Goal: Transaction & Acquisition: Purchase product/service

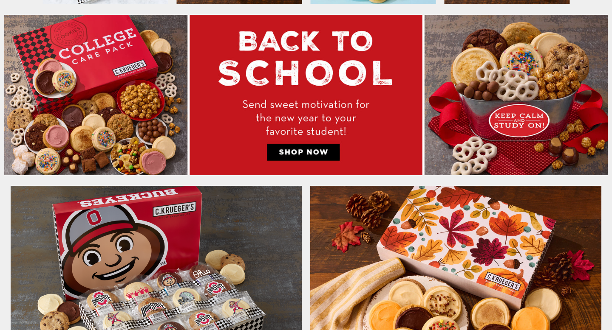
scroll to position [424, 0]
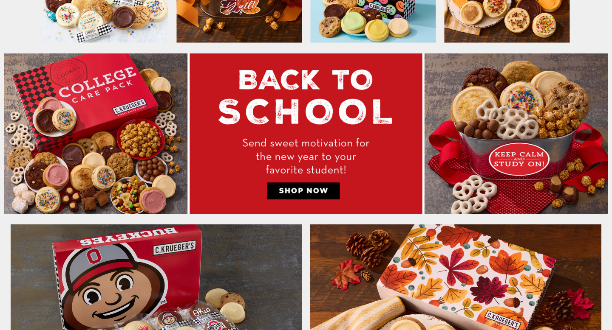
click at [130, 147] on img at bounding box center [305, 134] width 603 height 161
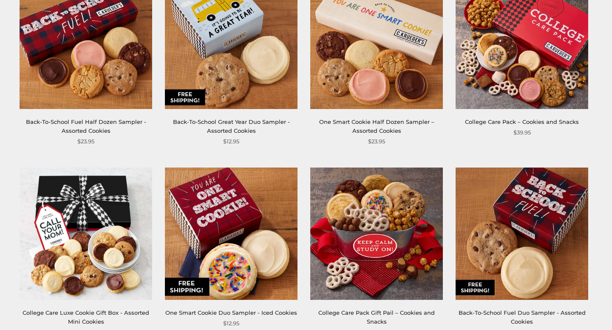
scroll to position [135, 0]
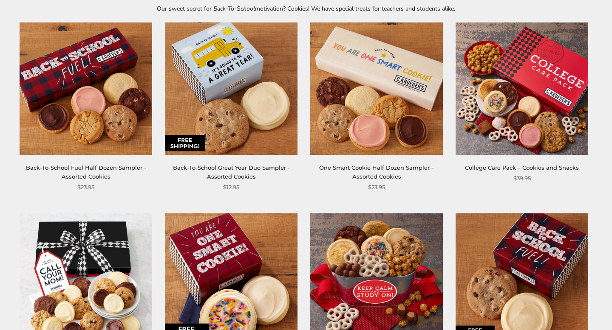
click at [512, 126] on img at bounding box center [521, 89] width 133 height 133
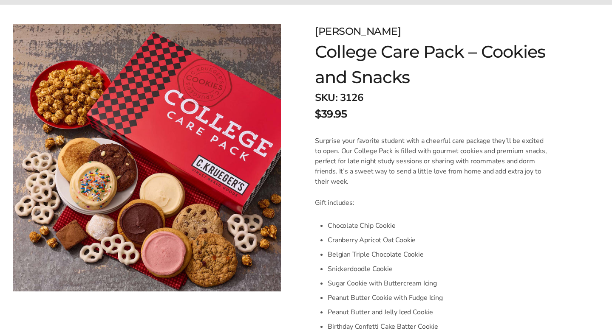
click at [491, 223] on li "Chocolate Chip Cookie" at bounding box center [438, 226] width 220 height 14
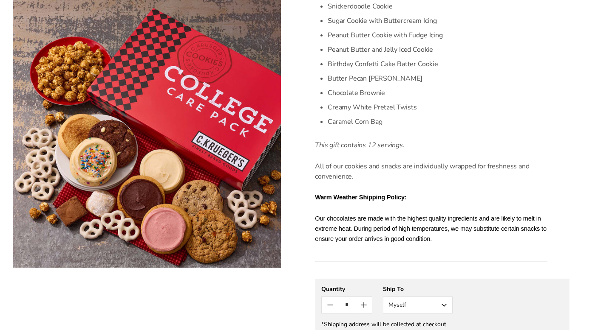
scroll to position [392, 0]
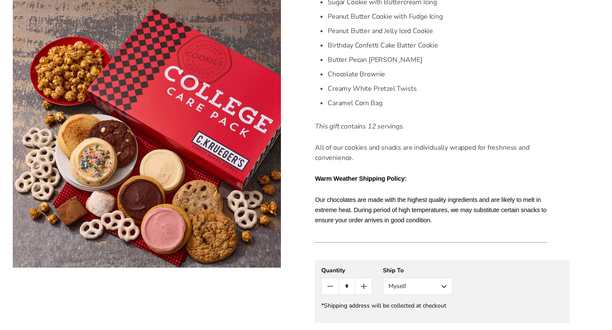
click at [552, 183] on form "C.KRUEGER'S College Care Pack – Cookies and Snacks SKU: 3126 $39.95 / Surprise …" at bounding box center [442, 101] width 254 height 718
click at [555, 183] on form "C.KRUEGER'S College Care Pack – Cookies and Snacks SKU: 3126 $39.95 / Surprise …" at bounding box center [442, 101] width 254 height 718
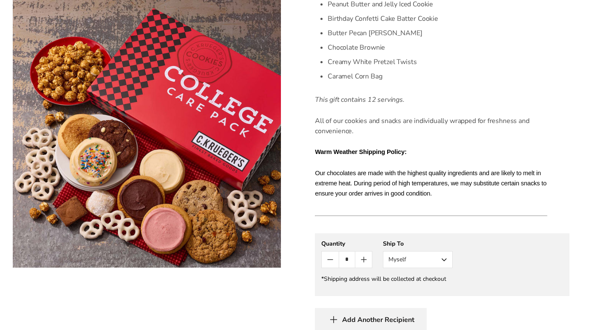
scroll to position [427, 0]
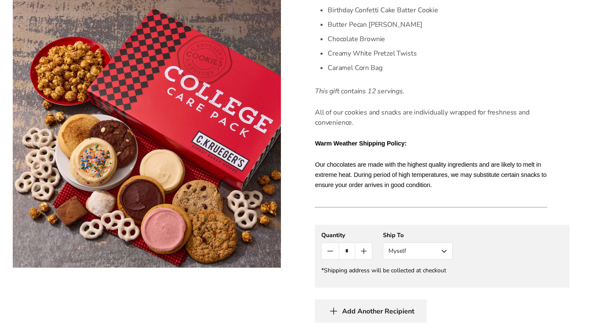
click at [566, 188] on form "C.KRUEGER'S College Care Pack – Cookies and Snacks SKU: 3126 $39.95 / Surprise …" at bounding box center [442, 66] width 254 height 718
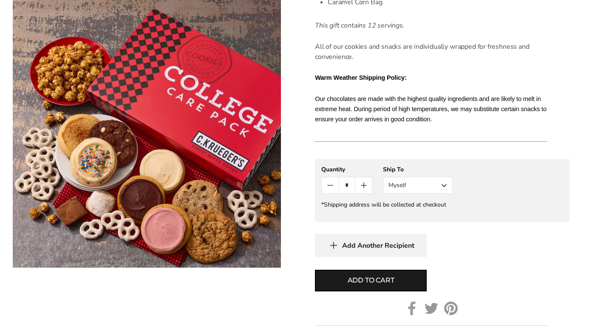
scroll to position [800, 0]
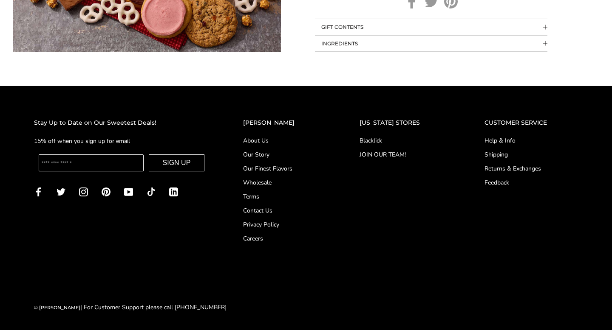
click at [381, 137] on link "Blacklick" at bounding box center [404, 140] width 91 height 9
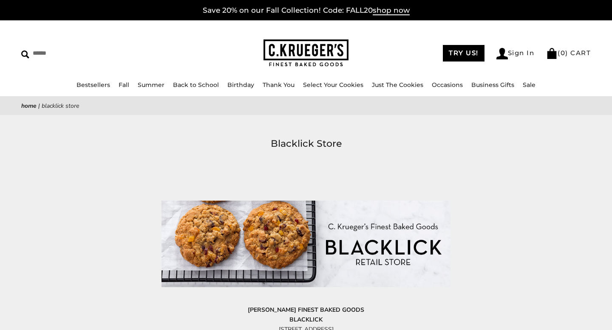
click at [381, 6] on span "shop now" at bounding box center [391, 10] width 37 height 9
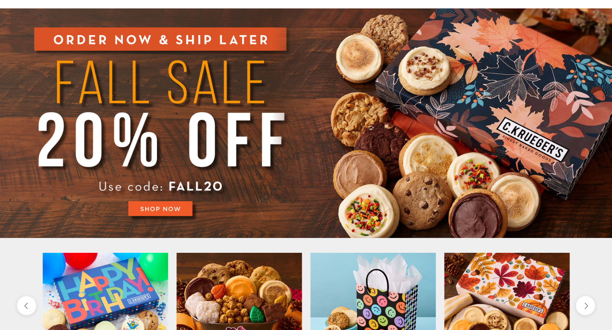
scroll to position [107, 0]
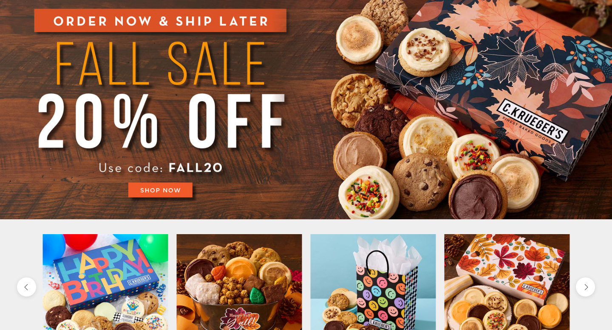
click at [166, 186] on img at bounding box center [306, 105] width 612 height 230
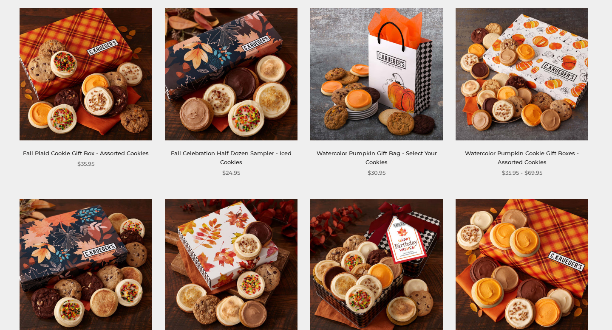
scroll to position [152, 0]
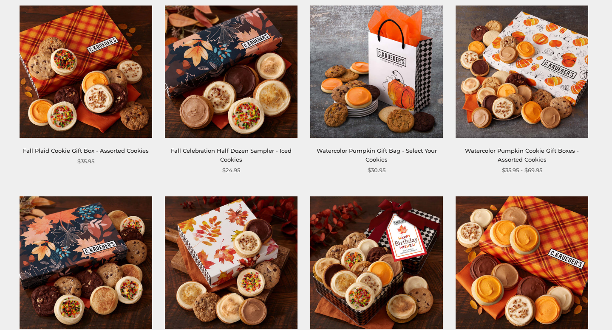
click at [229, 120] on img at bounding box center [231, 72] width 133 height 133
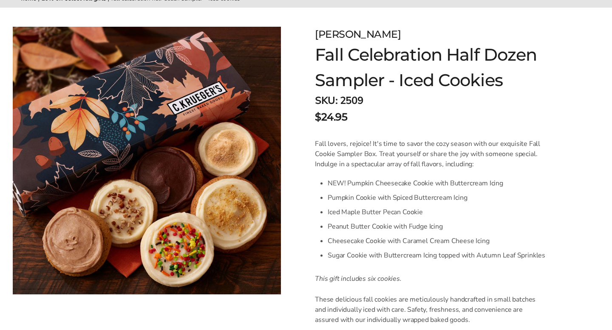
scroll to position [158, 0]
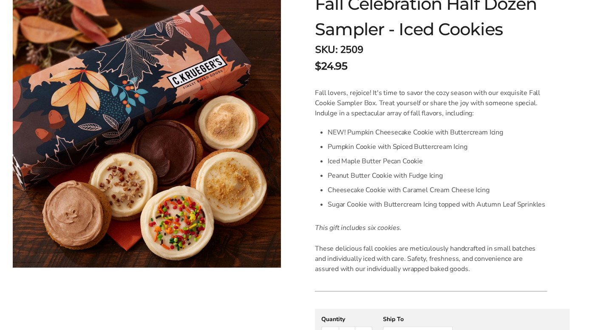
click at [561, 207] on form "C.KRUEGER'S Fall Celebration Half Dozen Sampler - Iced Cookies SKU: 2509 $24.95…" at bounding box center [442, 243] width 254 height 534
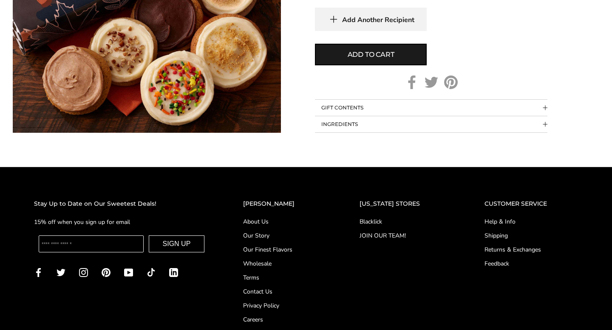
scroll to position [587, 0]
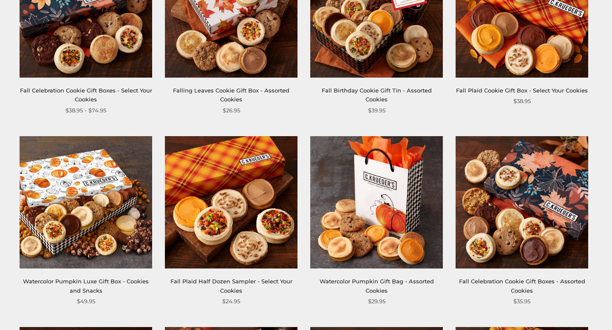
scroll to position [508, 0]
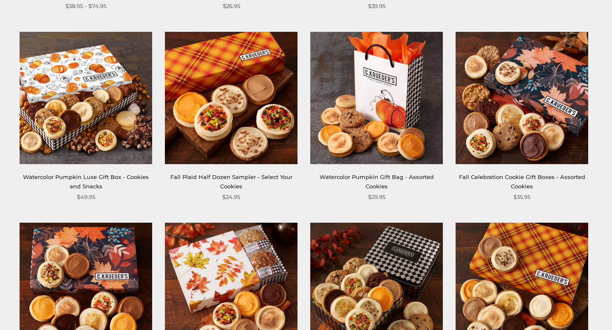
click at [241, 116] on img at bounding box center [231, 98] width 133 height 133
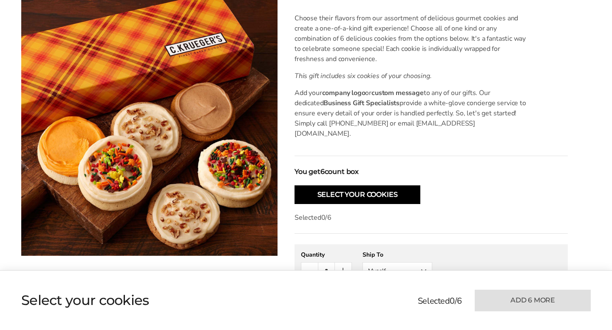
scroll to position [404, 0]
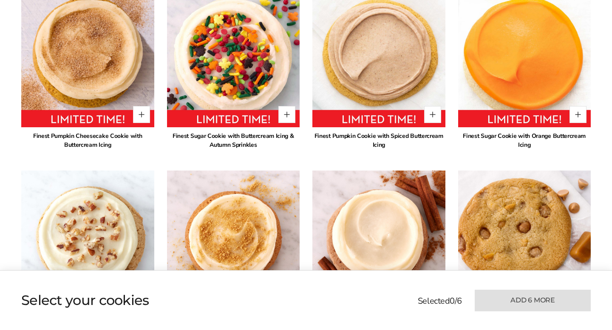
scroll to position [603, 0]
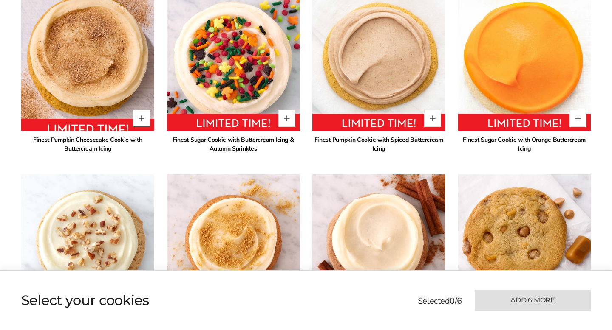
click at [141, 110] on button "Quantity button plus" at bounding box center [141, 118] width 17 height 17
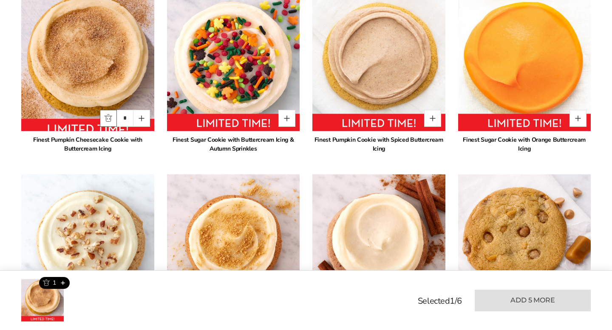
click at [109, 110] on button "Quantity button minus" at bounding box center [108, 118] width 17 height 17
type input "*"
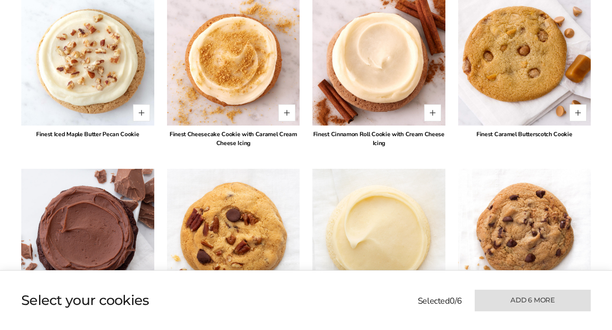
scroll to position [788, 0]
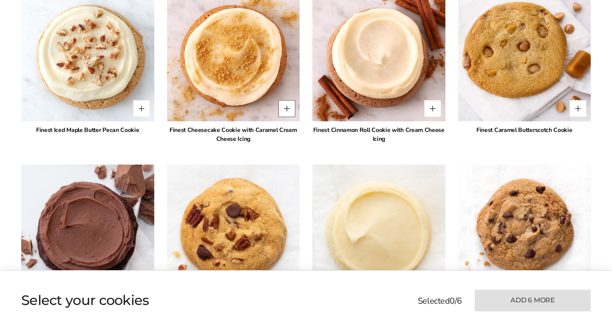
click at [287, 102] on button "Quantity button plus" at bounding box center [286, 108] width 17 height 17
type input "*"
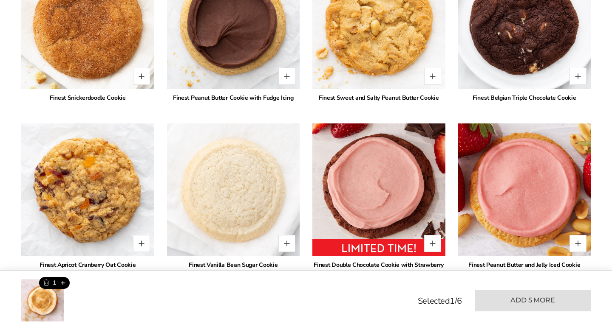
scroll to position [1172, 0]
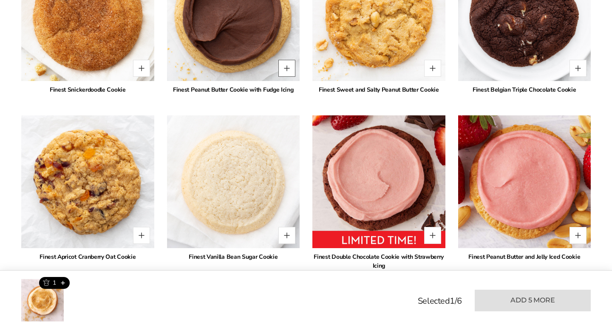
click at [286, 60] on button "Quantity button plus" at bounding box center [286, 68] width 17 height 17
type input "*"
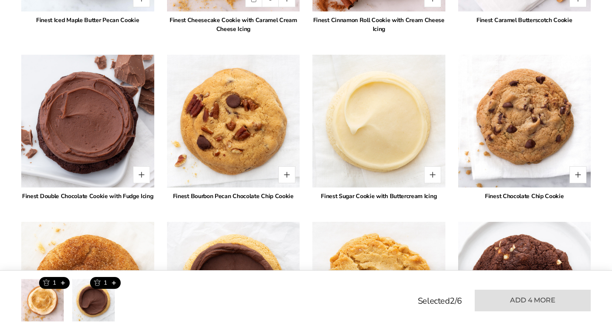
scroll to position [870, 0]
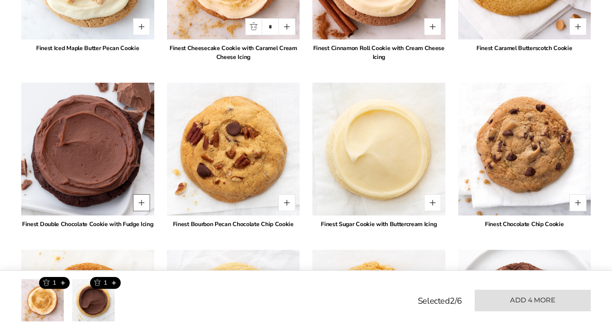
click at [142, 195] on button "Quantity button plus" at bounding box center [141, 203] width 17 height 17
type input "*"
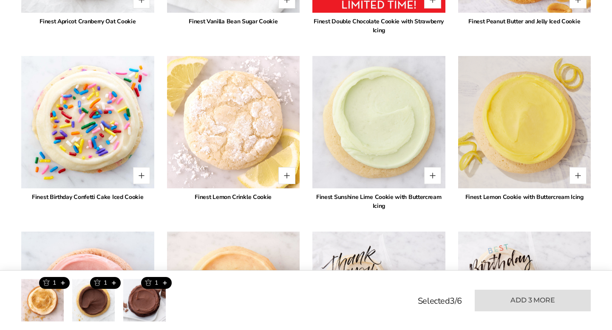
scroll to position [1417, 0]
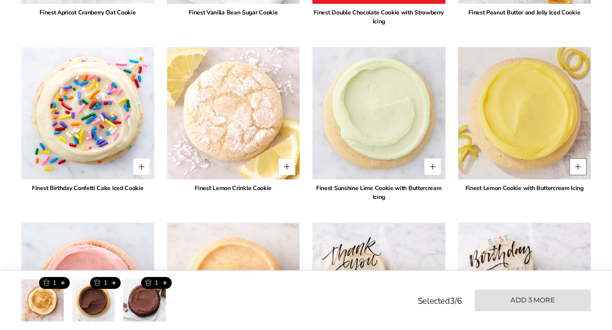
click at [581, 158] on button "Quantity button plus" at bounding box center [577, 166] width 17 height 17
type input "*"
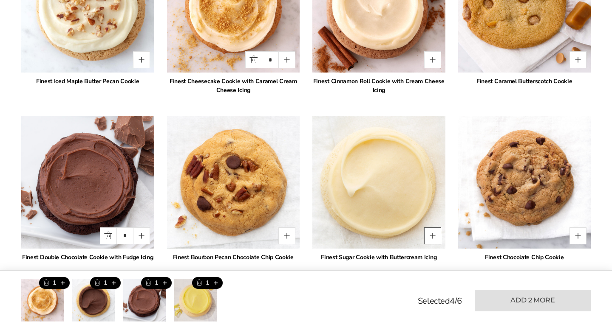
scroll to position [839, 0]
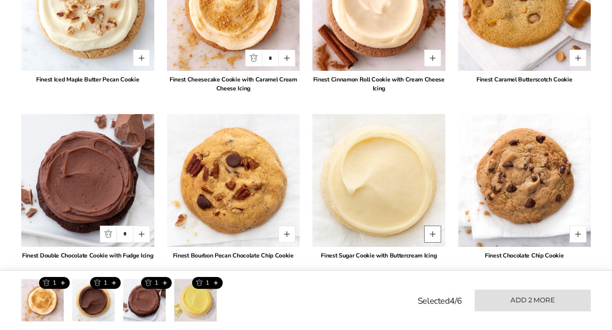
click at [431, 226] on button "Quantity button plus" at bounding box center [432, 234] width 17 height 17
type input "*"
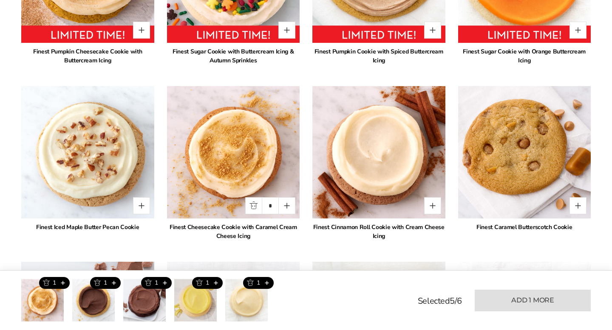
scroll to position [749, 0]
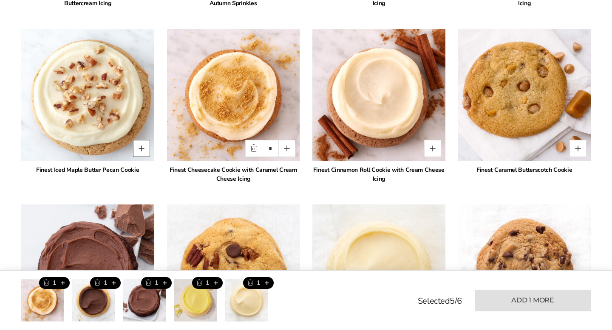
click at [139, 140] on button "Quantity button plus" at bounding box center [141, 148] width 17 height 17
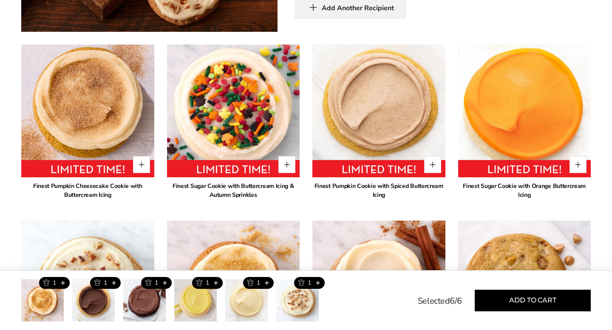
scroll to position [675, 0]
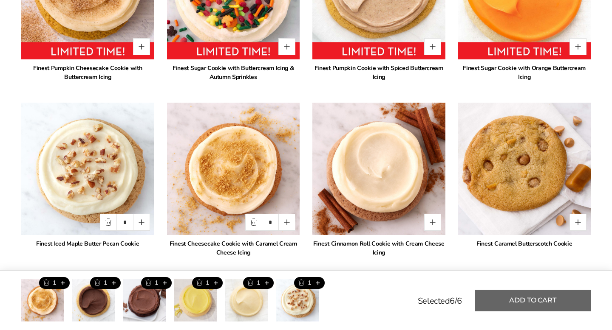
click at [514, 303] on button "Add to cart" at bounding box center [533, 301] width 116 height 22
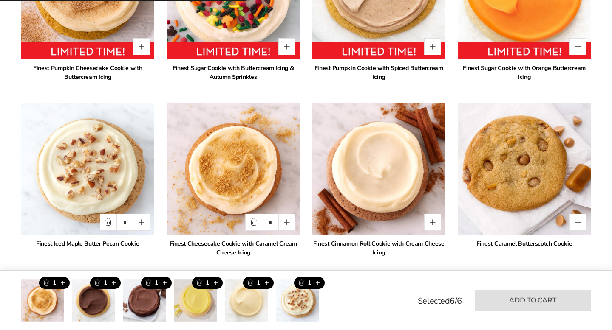
type input "*"
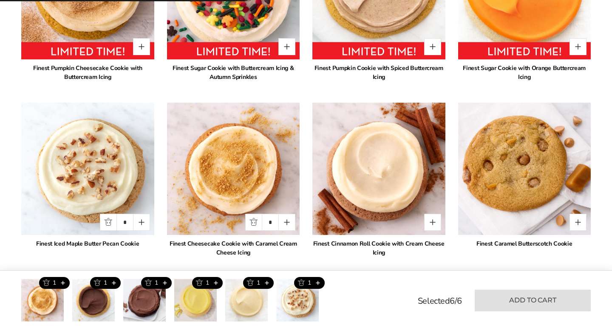
type input "*"
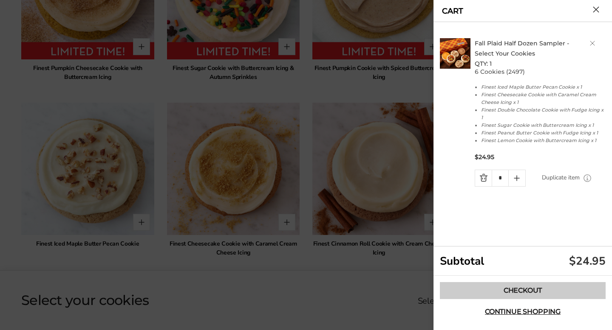
click at [535, 294] on link "Checkout" at bounding box center [523, 290] width 166 height 17
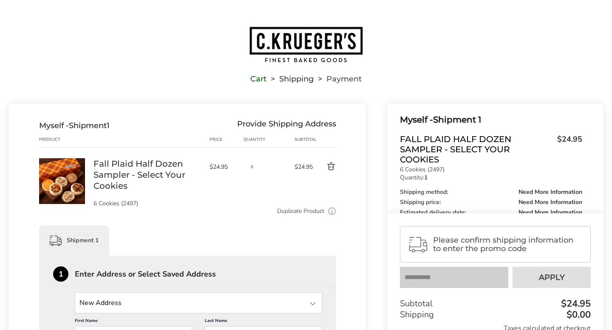
click at [464, 248] on span "Please confirm shipping information to enter the promo code" at bounding box center [508, 244] width 150 height 17
click at [305, 40] on img "Go to home page" at bounding box center [306, 44] width 115 height 37
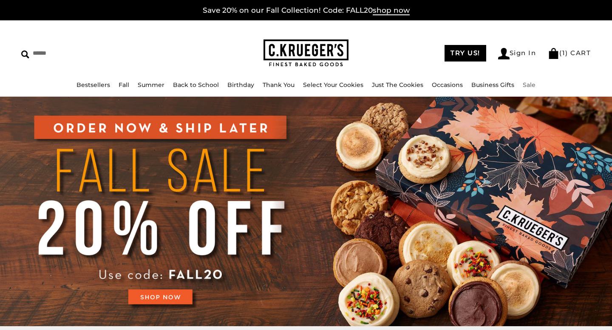
click at [529, 87] on link "Sale" at bounding box center [529, 85] width 13 height 8
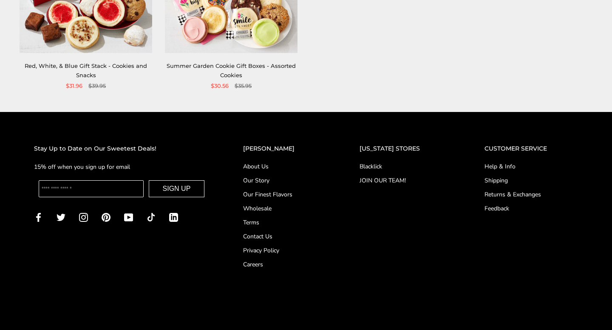
scroll to position [665, 0]
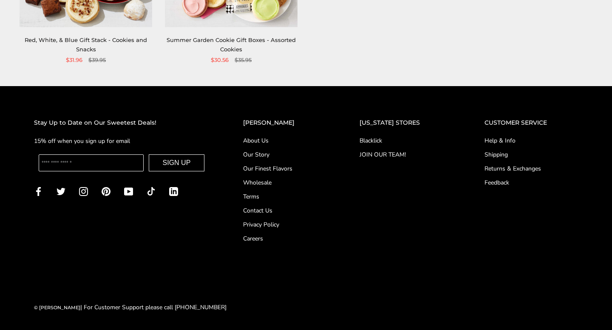
click at [379, 139] on link "Blacklick" at bounding box center [404, 140] width 91 height 9
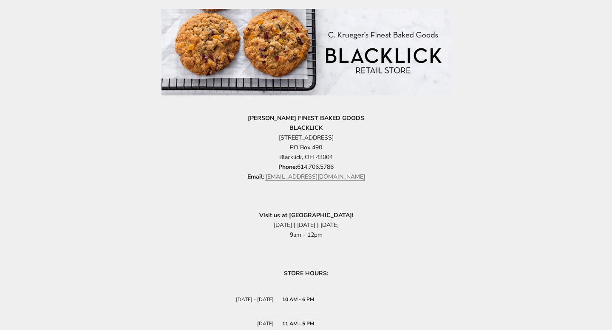
scroll to position [209, 0]
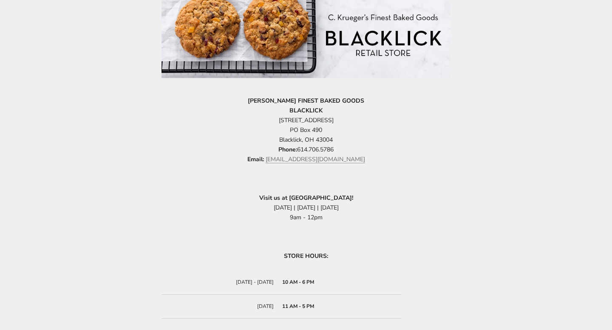
click at [486, 245] on div "Blacklick Store [PERSON_NAME] FINEST BAKED GOODS BLACKLICK [STREET_ADDRESS] Pho…" at bounding box center [306, 163] width 612 height 473
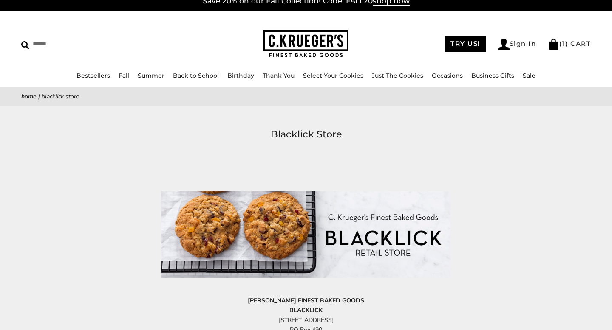
scroll to position [0, 0]
